Goal: Obtain resource: Obtain resource

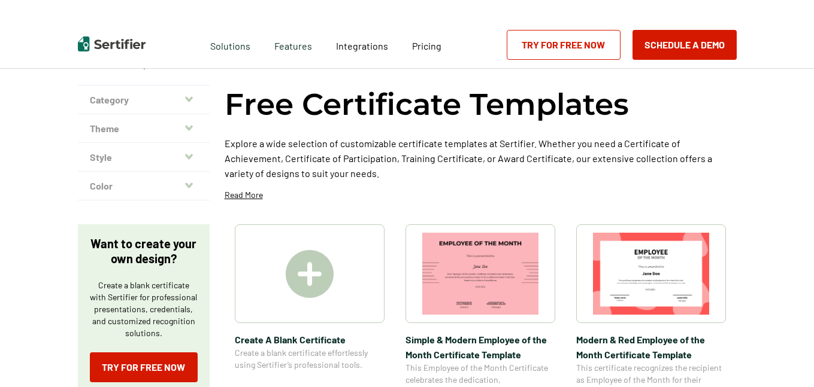
scroll to position [49, 0]
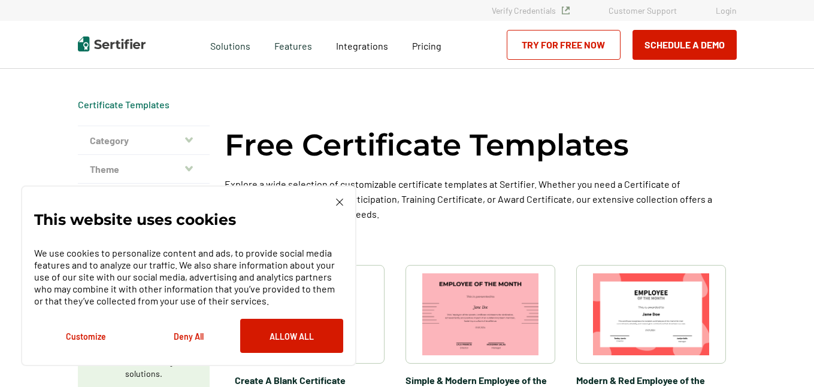
click at [338, 205] on img at bounding box center [339, 202] width 7 height 7
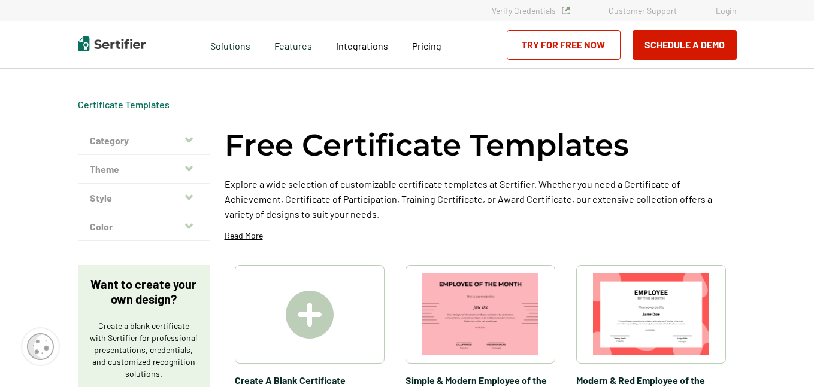
click at [181, 148] on button "Category" at bounding box center [144, 140] width 132 height 29
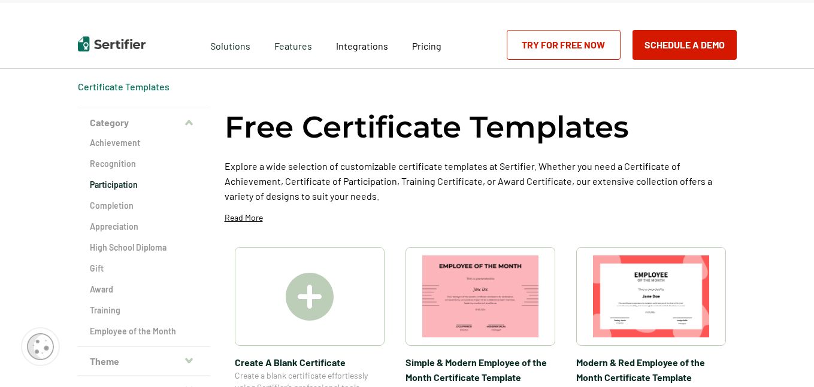
scroll to position [20, 0]
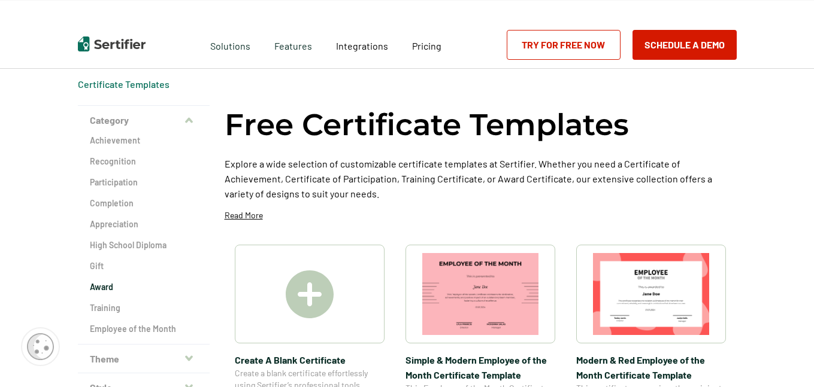
click at [99, 289] on h2 "Award" at bounding box center [144, 287] width 108 height 12
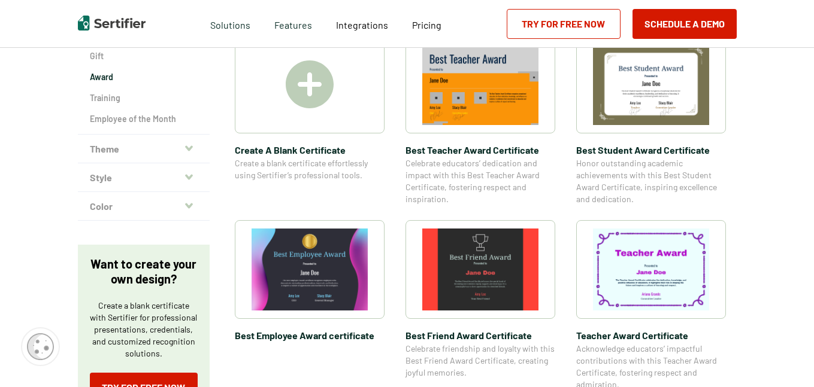
scroll to position [235, 0]
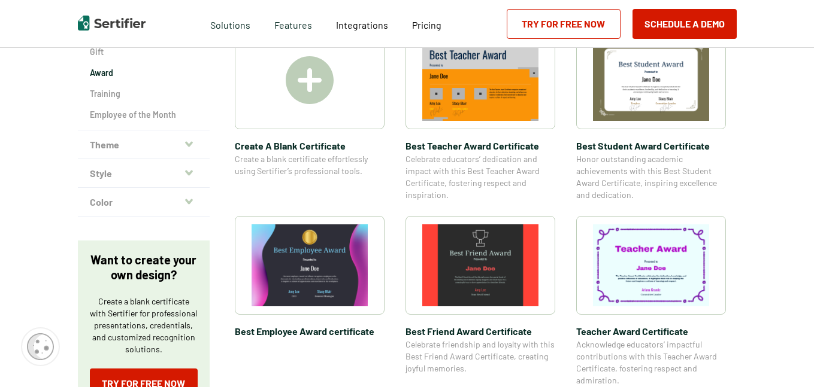
click at [473, 265] on img at bounding box center [480, 265] width 116 height 82
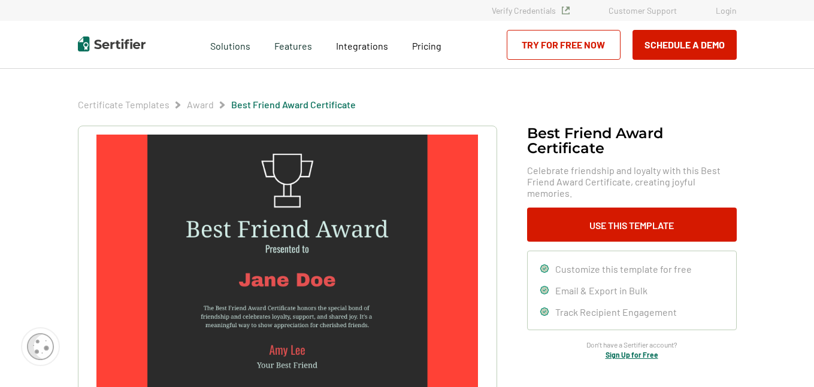
scroll to position [11, 0]
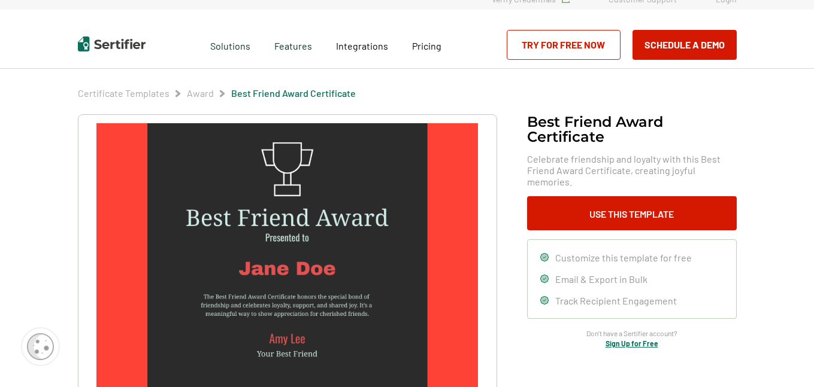
click at [332, 266] on img at bounding box center [286, 257] width 381 height 269
click at [318, 268] on img at bounding box center [286, 257] width 381 height 269
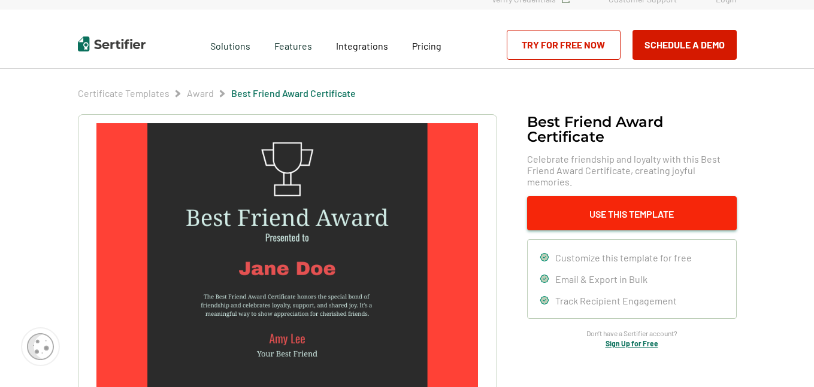
click at [661, 205] on button "Use This Template" at bounding box center [632, 213] width 210 height 34
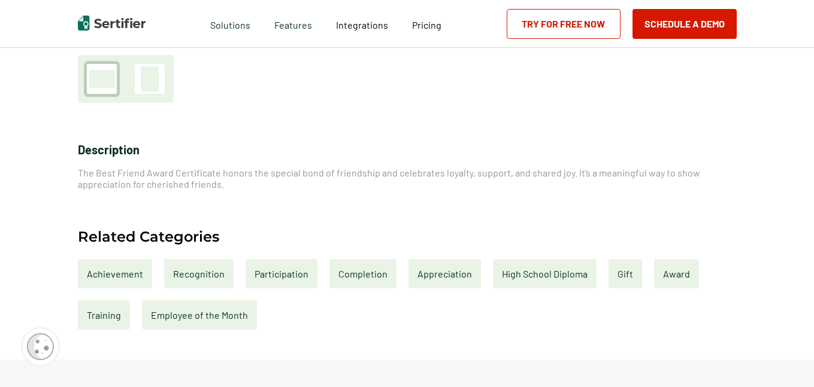
scroll to position [375, 0]
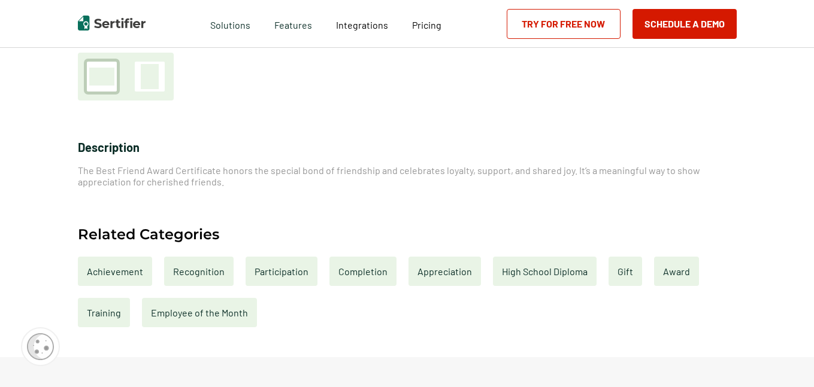
click at [153, 83] on div at bounding box center [150, 76] width 18 height 25
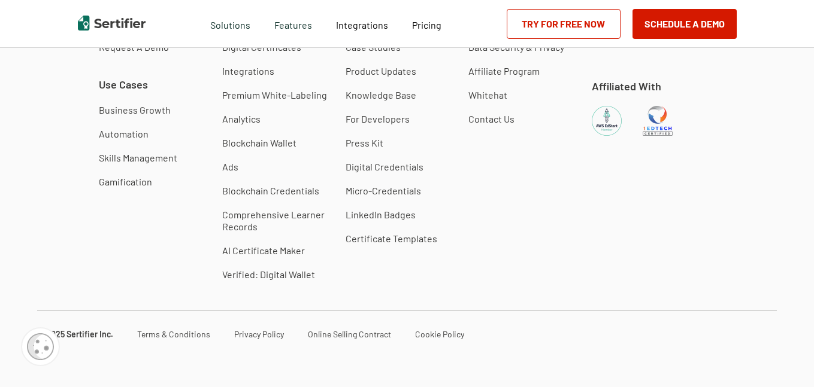
scroll to position [78, 0]
